Goal: Information Seeking & Learning: Learn about a topic

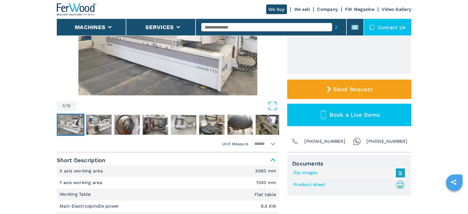
click at [274, 26] on input "text" at bounding box center [266, 27] width 130 height 8
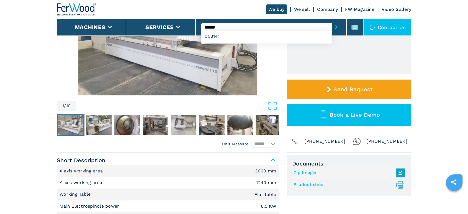
type input "******"
click at [332, 21] on button "submit-button" at bounding box center [336, 27] width 9 height 13
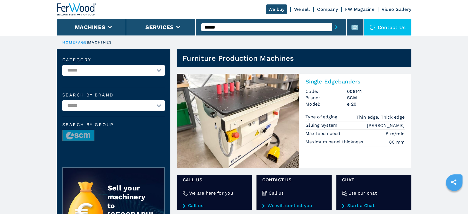
click at [248, 128] on img at bounding box center [238, 121] width 122 height 94
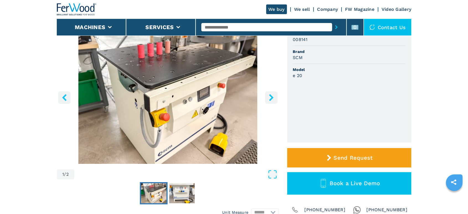
scroll to position [154, 0]
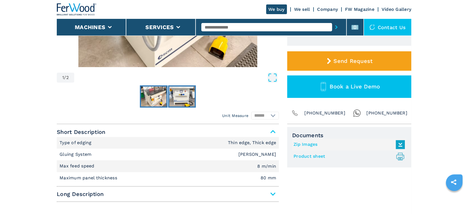
click at [184, 97] on img "Go to Slide 2" at bounding box center [181, 96] width 25 height 20
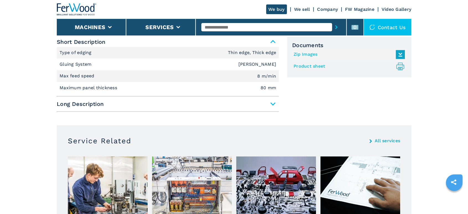
scroll to position [277, 0]
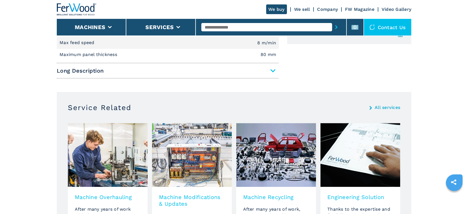
click at [273, 76] on span "Long Description" at bounding box center [168, 71] width 222 height 10
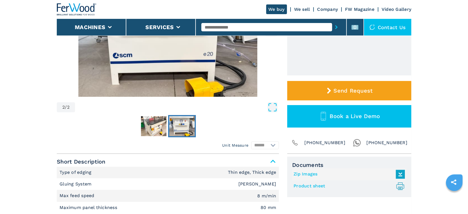
scroll to position [184, 0]
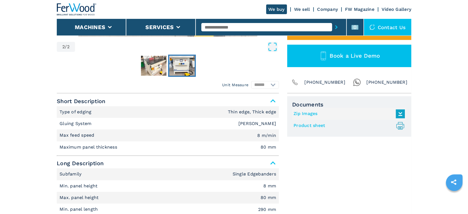
click at [321, 130] on link "Product sheet .prefix__st0{stroke-linecap:round;stroke-linejoin:round}.prefix__…" at bounding box center [347, 125] width 108 height 9
click at [249, 126] on em "[PERSON_NAME]" at bounding box center [257, 123] width 38 height 4
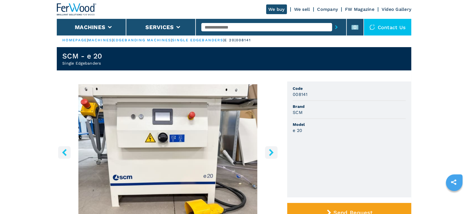
scroll to position [0, 0]
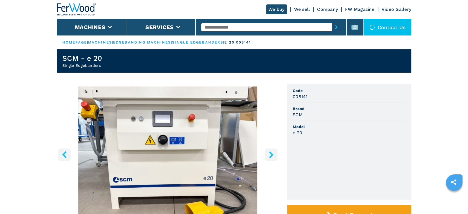
click at [257, 27] on input "text" at bounding box center [266, 27] width 130 height 8
type input "******"
click at [332, 21] on button "submit-button" at bounding box center [336, 27] width 9 height 13
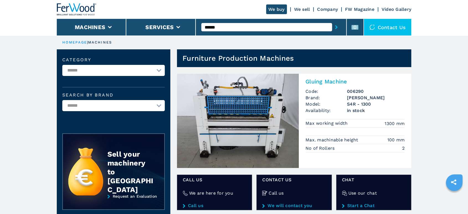
click at [257, 128] on img at bounding box center [238, 121] width 122 height 94
